Goal: Transaction & Acquisition: Purchase product/service

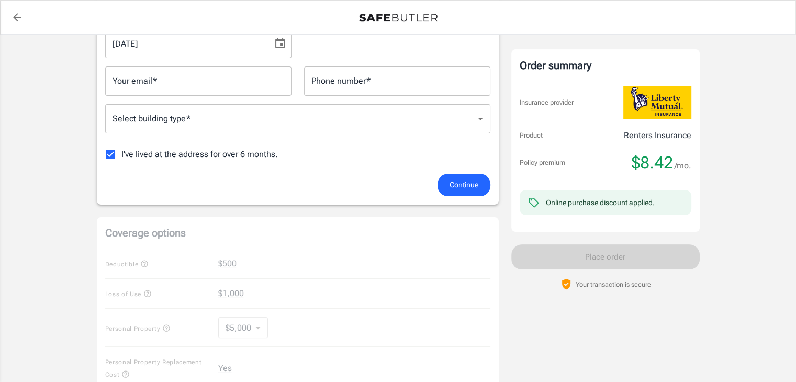
scroll to position [143, 0]
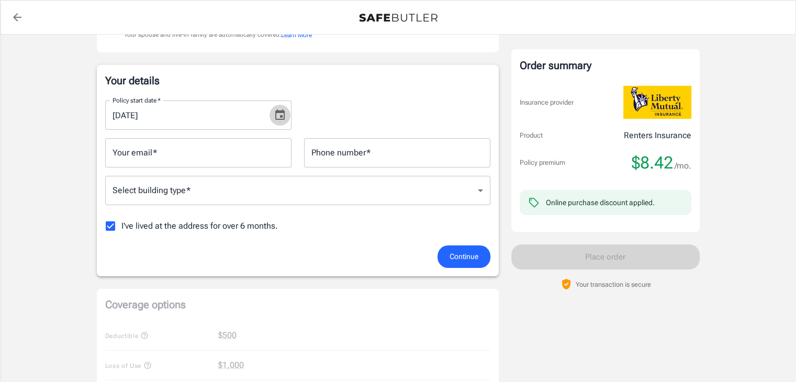
click at [275, 115] on icon "Choose date, selected date is Aug 20, 2025" at bounding box center [279, 114] width 9 height 10
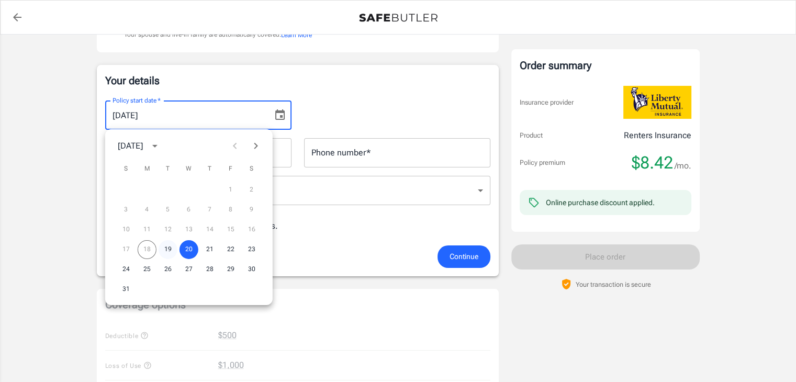
click at [166, 250] on button "19" at bounding box center [168, 249] width 19 height 19
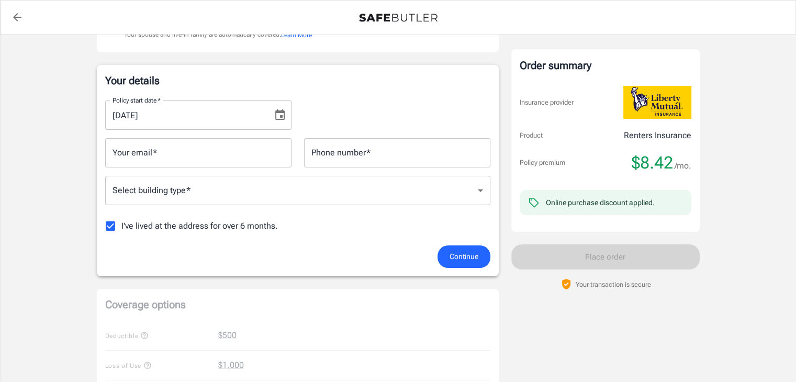
type input "[DATE]"
click at [474, 188] on body "Policy premium $ 8.42 /mo Liberty Mutual Renters Insurance 300 BEECH CIR BIRMIN…" at bounding box center [402, 351] width 804 height 989
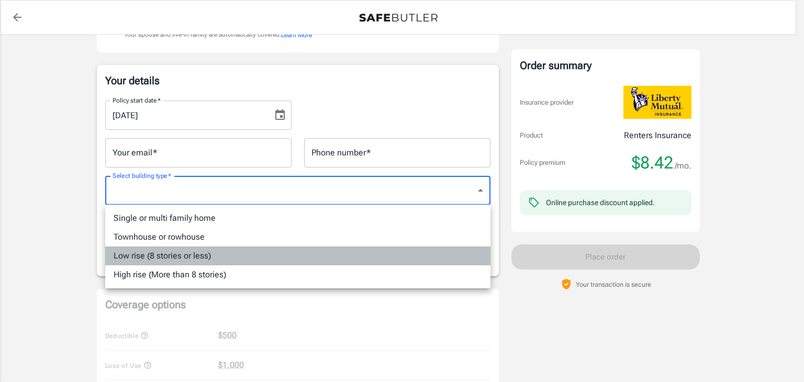
click at [207, 254] on li "Low rise (8 stories or less)" at bounding box center [297, 255] width 385 height 19
type input "lowrise"
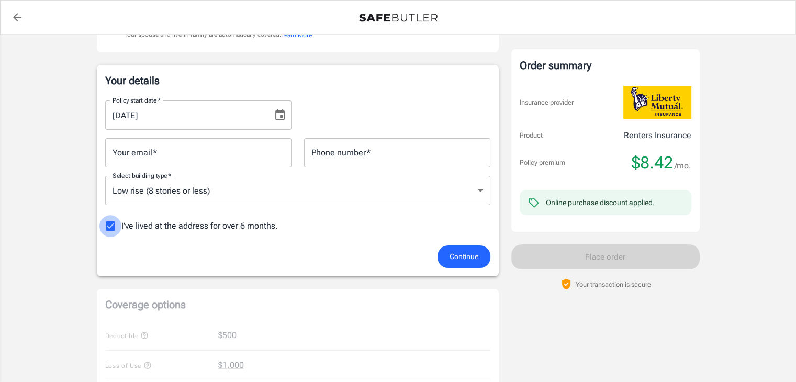
click at [112, 222] on input "I've lived at the address for over 6 months." at bounding box center [110, 226] width 22 height 22
checkbox input "false"
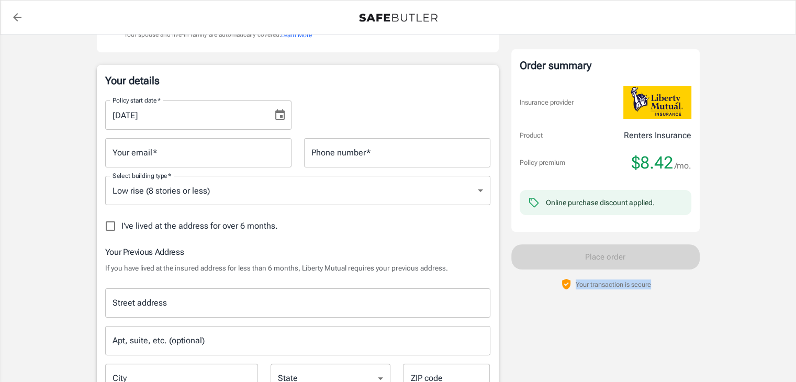
drag, startPoint x: 794, startPoint y: 120, endPoint x: 789, endPoint y: 158, distance: 38.6
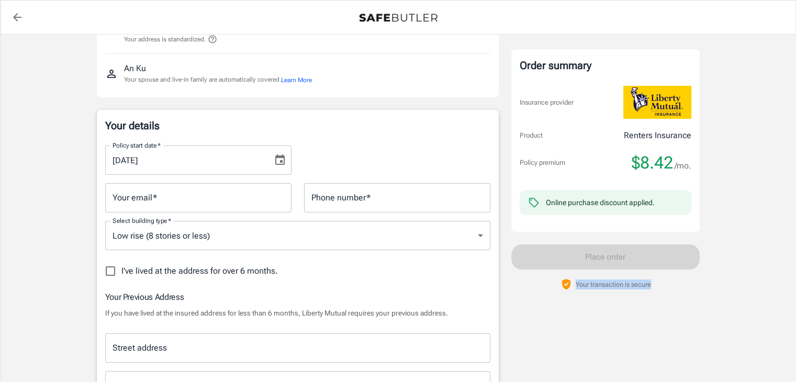
scroll to position [150, 0]
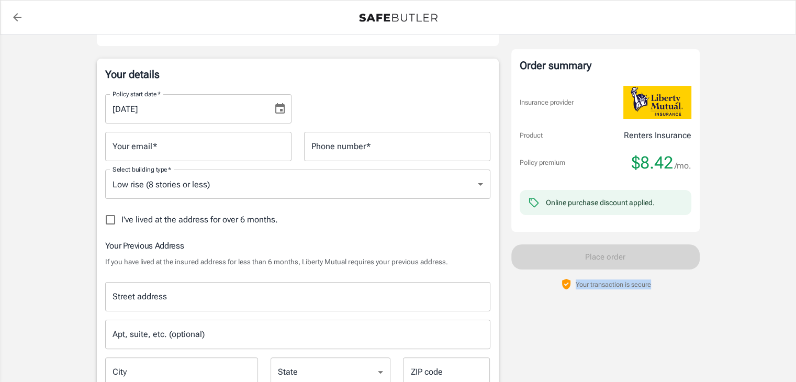
click at [16, 19] on icon "back to quotes" at bounding box center [17, 17] width 13 height 13
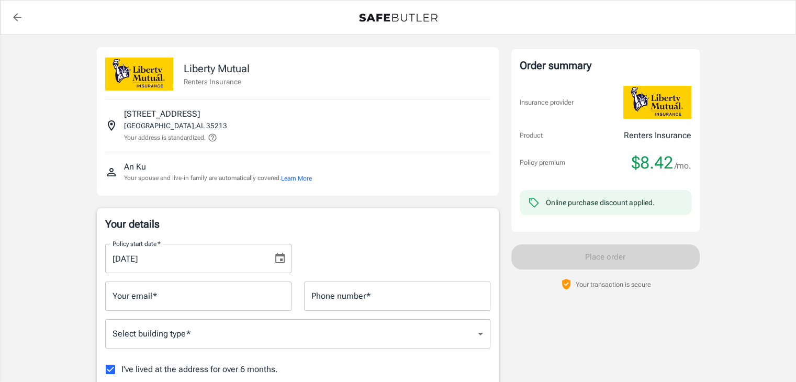
click at [279, 256] on icon "Choose date, selected date is Aug 20, 2025" at bounding box center [280, 258] width 13 height 13
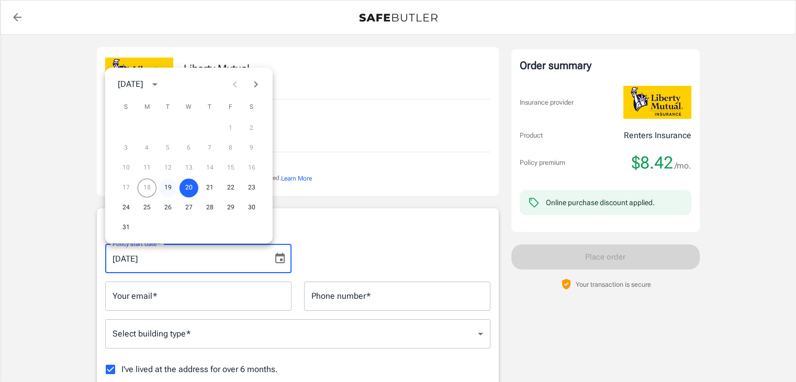
click at [165, 187] on button "19" at bounding box center [168, 187] width 19 height 19
type input "[DATE]"
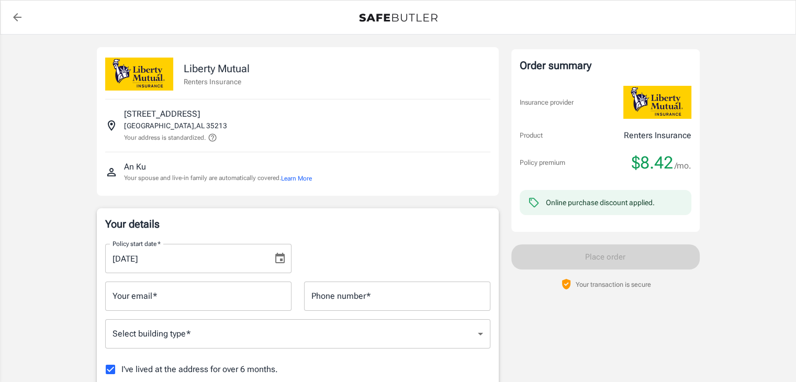
click at [172, 294] on input "Your email   *" at bounding box center [198, 295] width 186 height 29
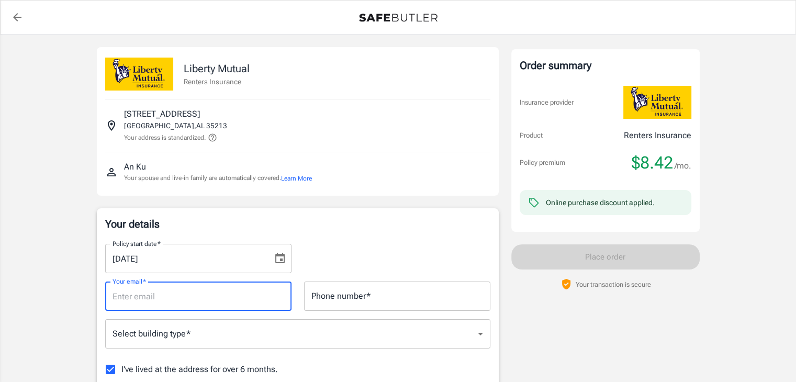
click at [190, 298] on input "Your email   *" at bounding box center [198, 295] width 186 height 29
type input "[EMAIL_ADDRESS][DOMAIN_NAME]"
click at [336, 298] on input "Phone number   *" at bounding box center [397, 295] width 186 height 29
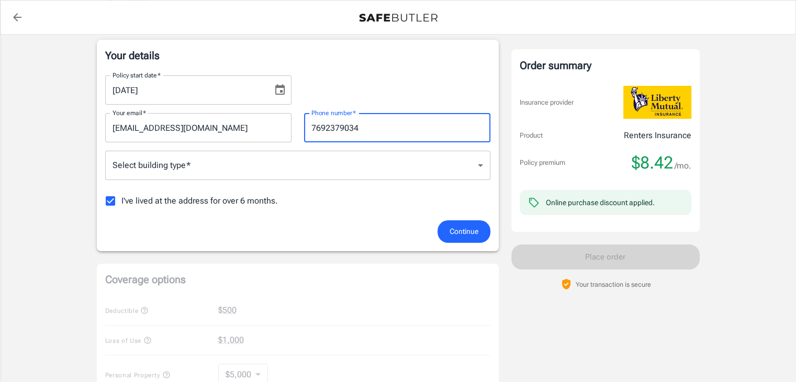
scroll to position [184, 0]
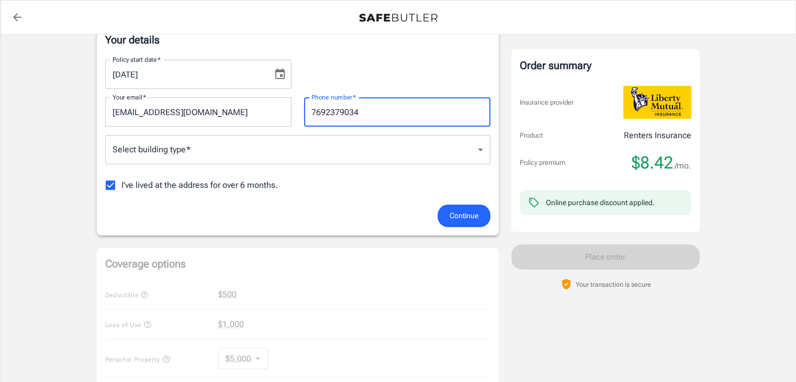
type input "7692379034"
click at [111, 179] on input "I've lived at the address for over 6 months." at bounding box center [110, 185] width 22 height 22
checkbox input "false"
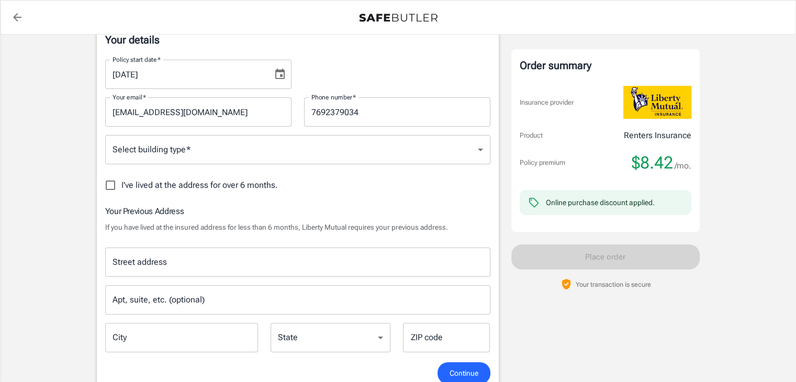
click at [160, 266] on input "Street address" at bounding box center [298, 262] width 376 height 20
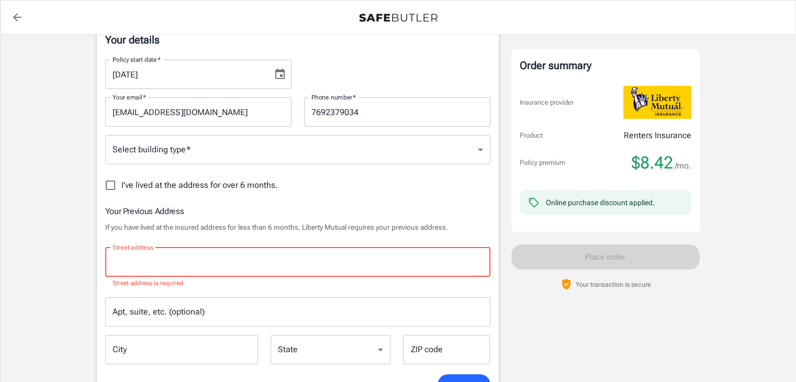
paste input "[STREET_ADDRESS]"
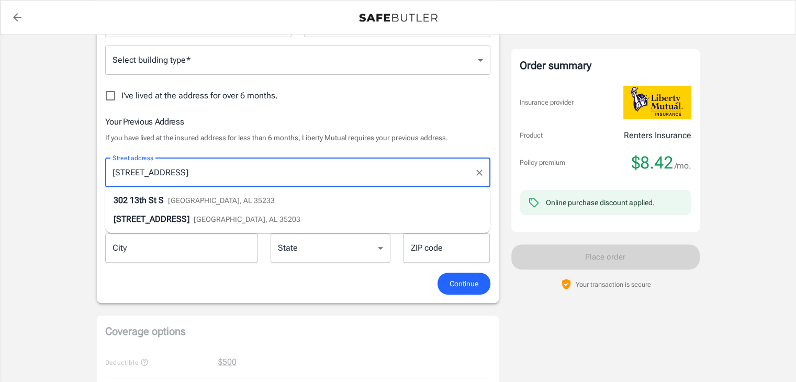
scroll to position [278, 0]
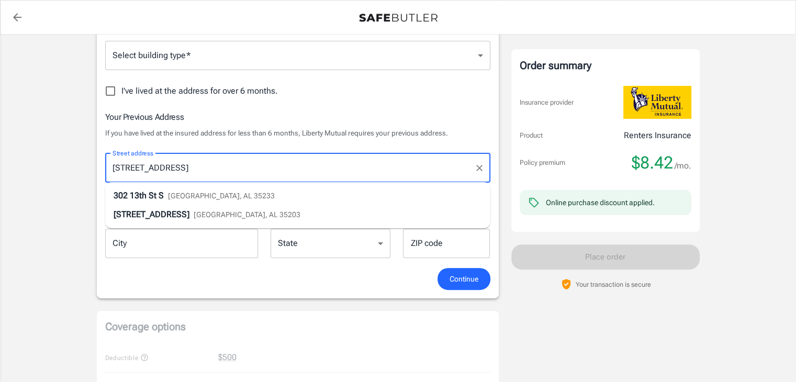
click at [154, 197] on span "13th St S" at bounding box center [147, 195] width 34 height 10
type input "[STREET_ADDRESS]"
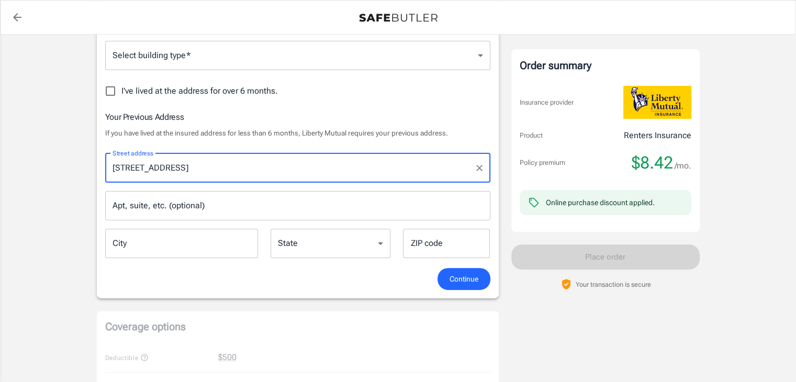
type input "[GEOGRAPHIC_DATA]"
select select "AL"
type input "35233"
type input "[STREET_ADDRESS]"
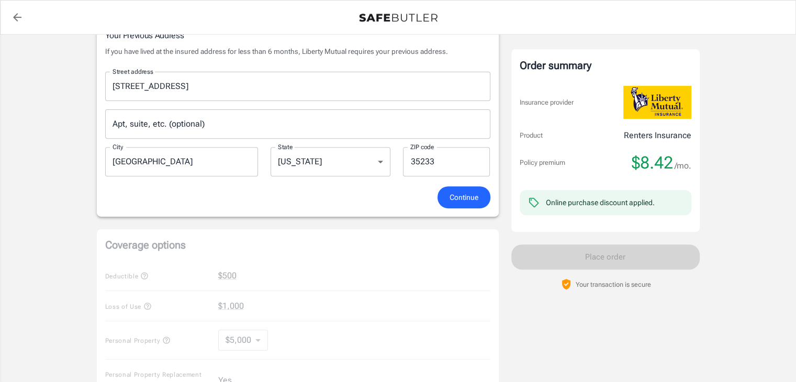
scroll to position [359, 0]
click at [468, 204] on button "Continue" at bounding box center [463, 198] width 53 height 22
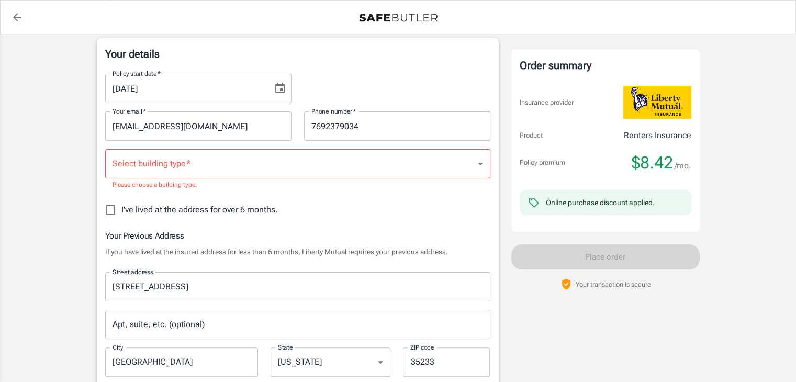
scroll to position [150, 0]
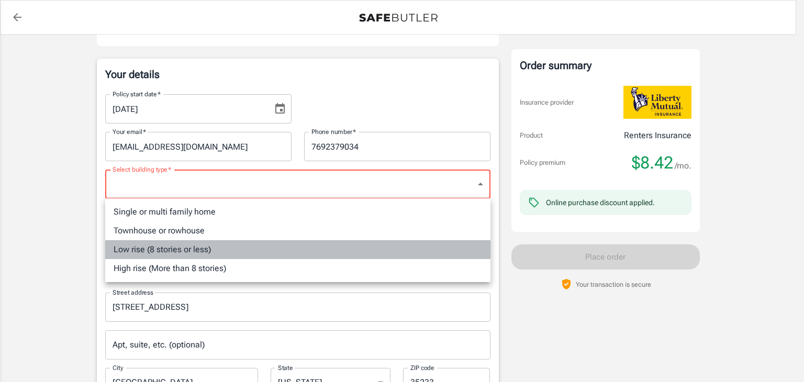
click at [208, 247] on li "Low rise (8 stories or less)" at bounding box center [297, 249] width 385 height 19
type input "lowrise"
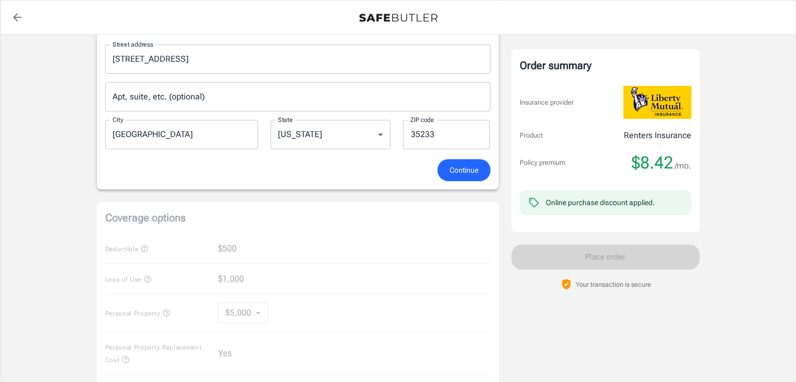
scroll to position [389, 0]
click at [475, 172] on span "Continue" at bounding box center [463, 168] width 29 height 13
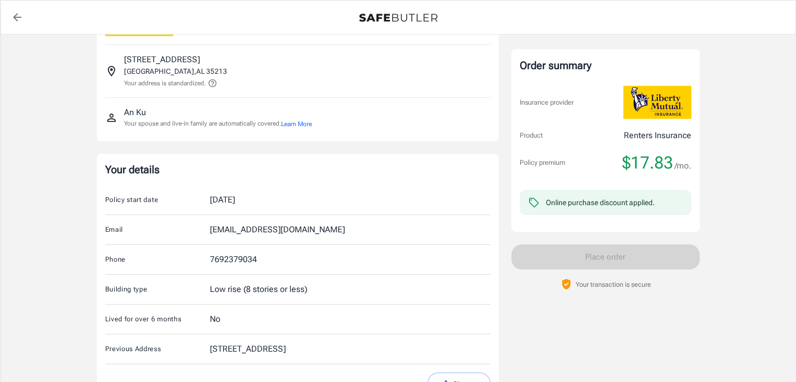
scroll to position [0, 0]
